Goal: Navigation & Orientation: Find specific page/section

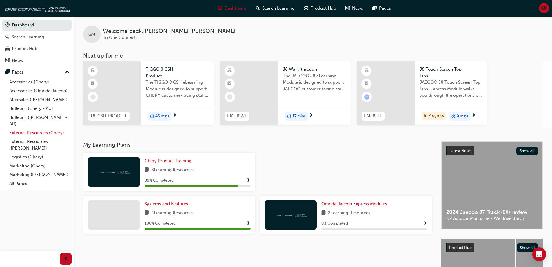
click at [27, 130] on link "External Resources (Chery)" at bounding box center [39, 132] width 65 height 9
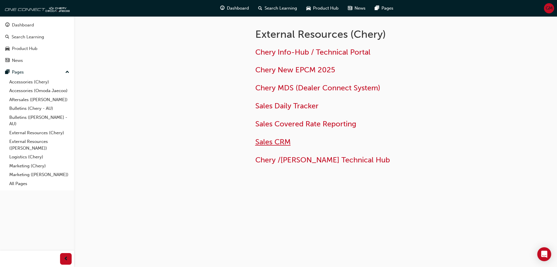
click at [275, 143] on span "Sales CRM" at bounding box center [272, 141] width 35 height 9
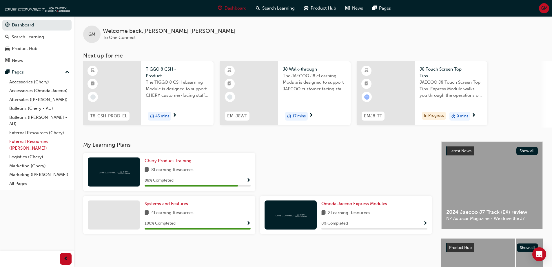
click at [13, 141] on link "External Resources ([PERSON_NAME])" at bounding box center [39, 144] width 65 height 15
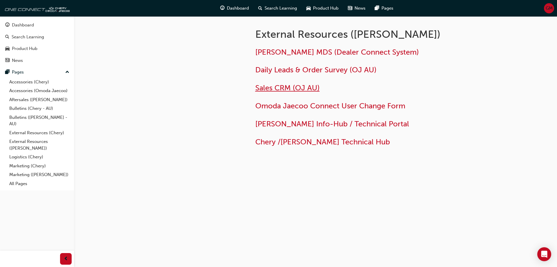
click at [287, 86] on span "Sales CRM (OJ AU)" at bounding box center [287, 87] width 64 height 9
